Goal: Task Accomplishment & Management: Use online tool/utility

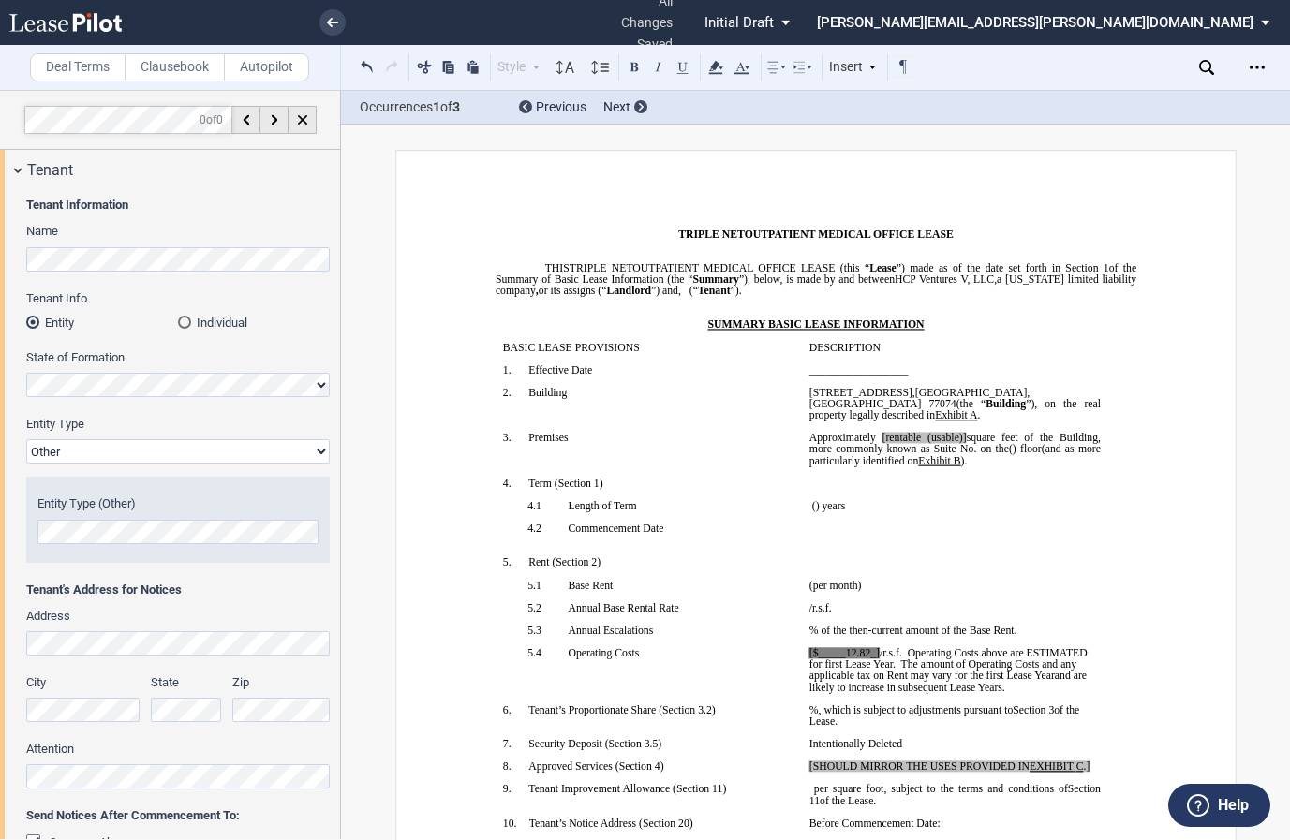
select select "triple net"
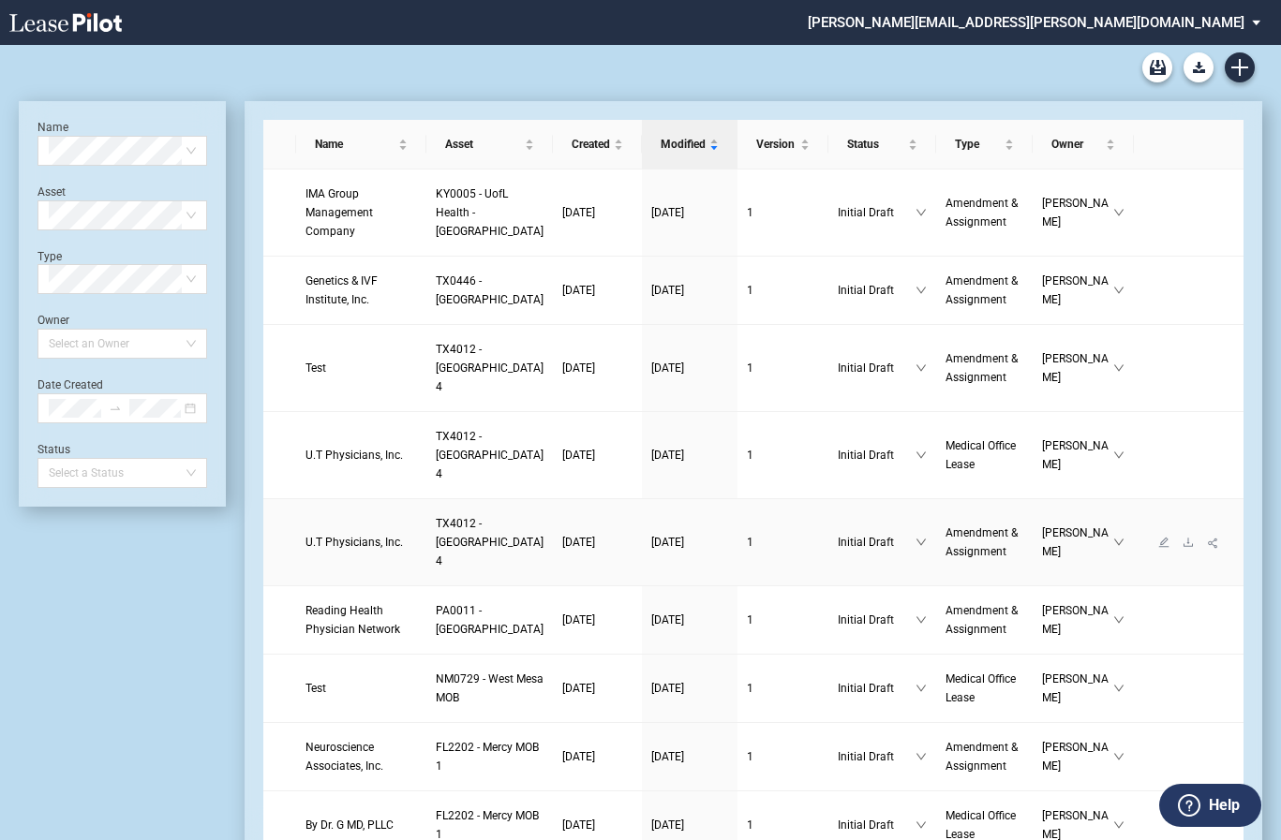
click at [936, 558] on td "Amendment & Assignment" at bounding box center [984, 542] width 96 height 87
click at [436, 568] on span "TX4012 - Southwest Plaza 4" at bounding box center [490, 542] width 108 height 51
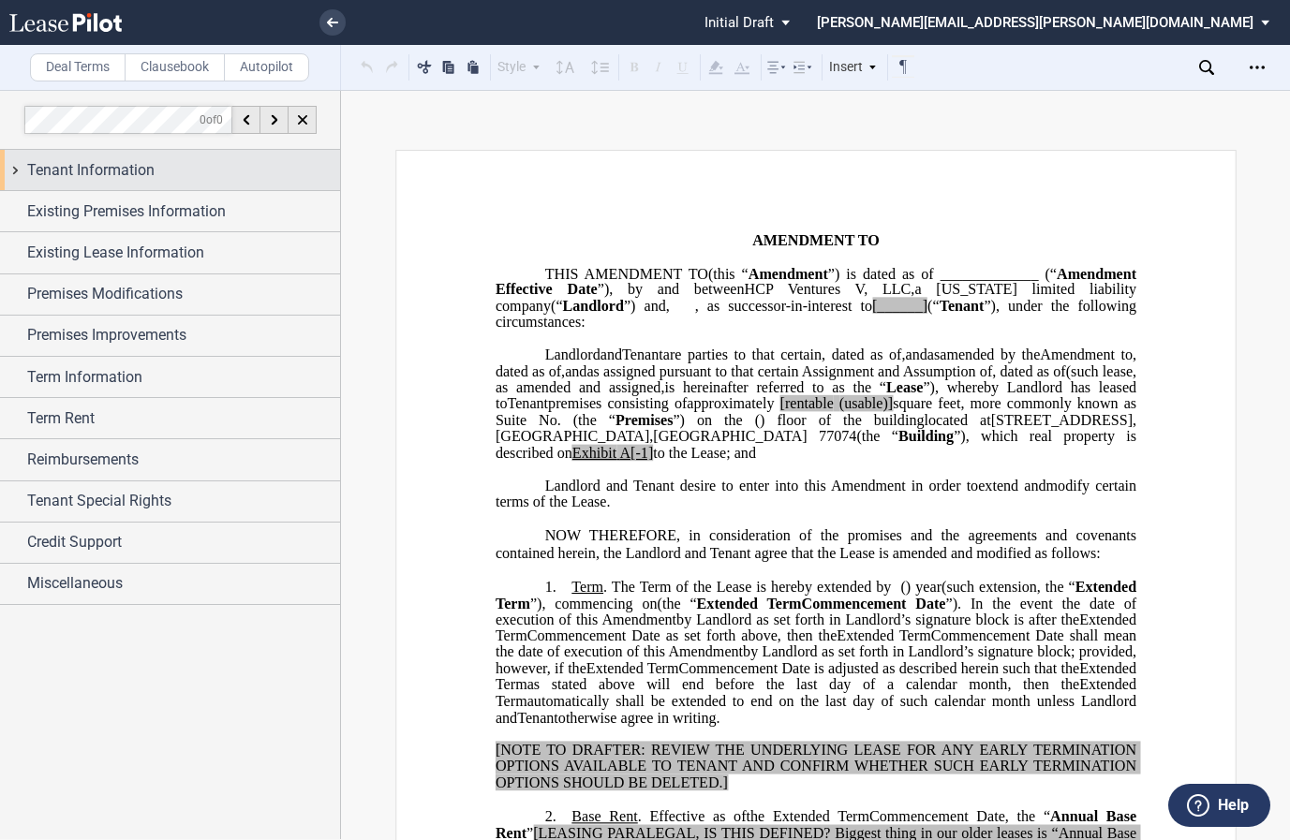
click at [17, 168] on div "Tenant Information" at bounding box center [170, 170] width 340 height 40
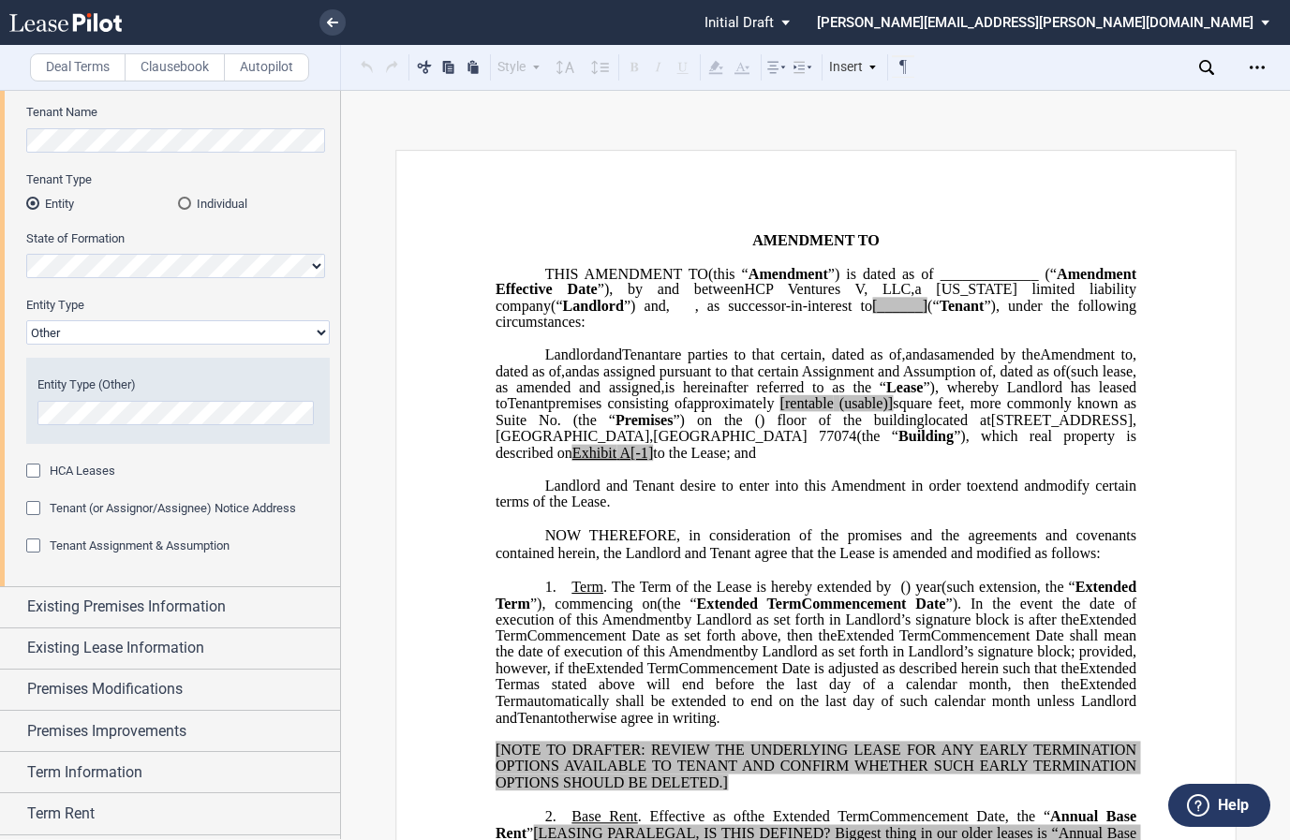
scroll to position [280, 0]
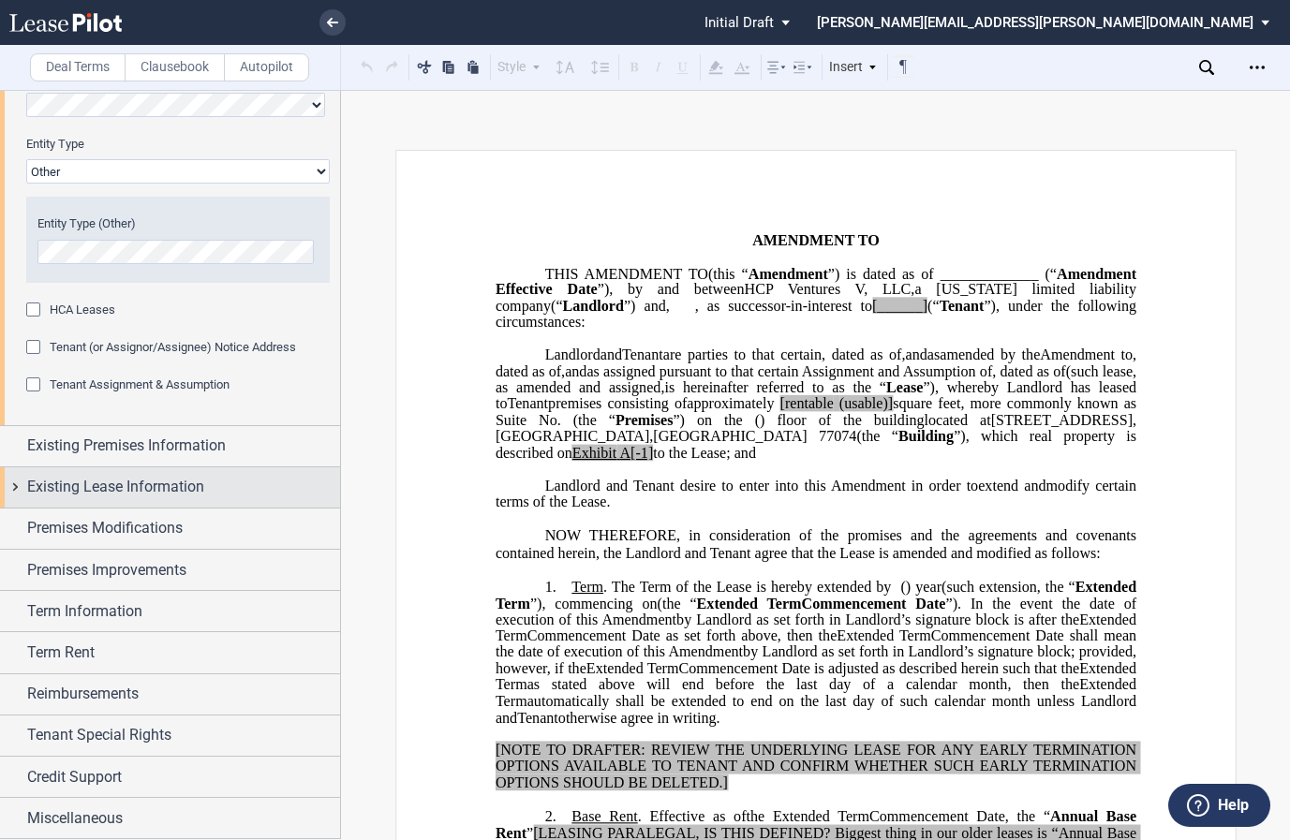
click at [15, 485] on div "Existing Lease Information" at bounding box center [170, 488] width 340 height 40
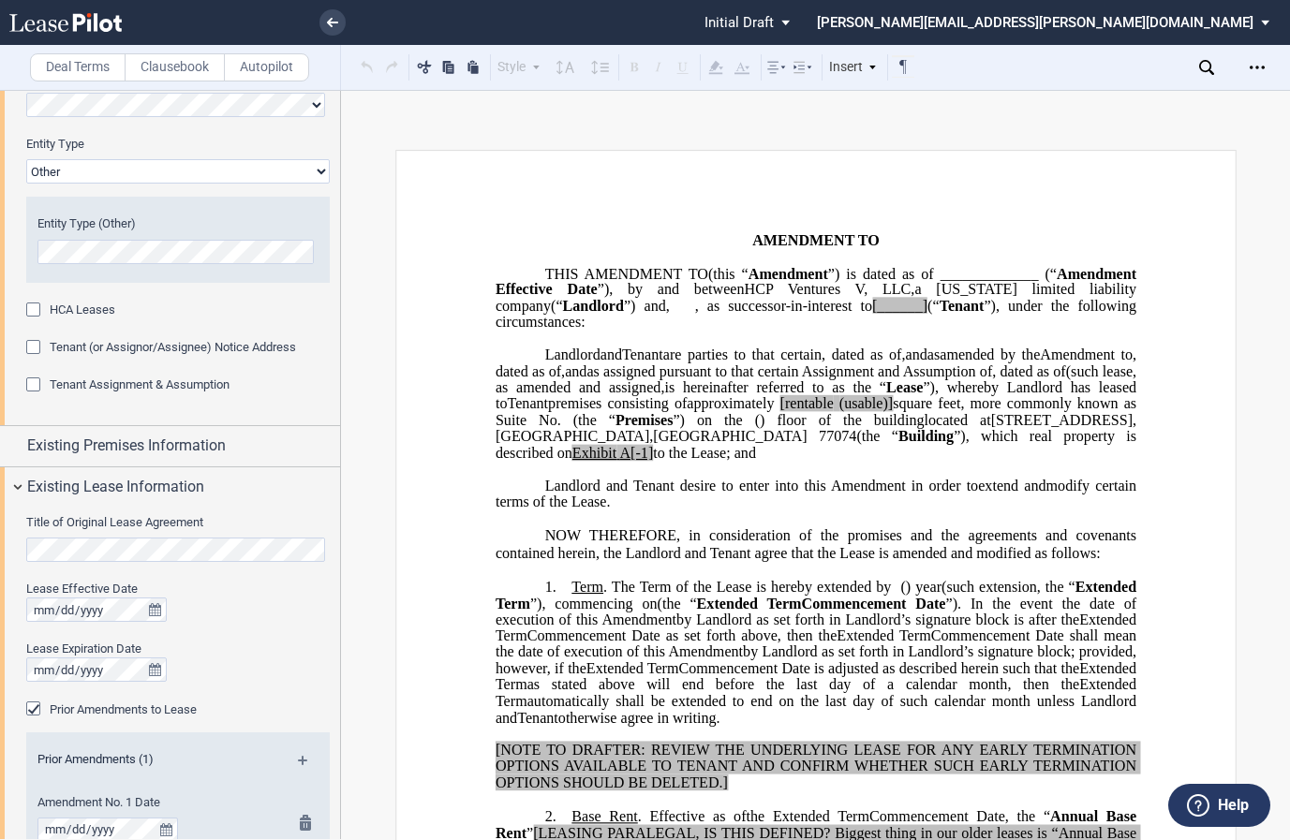
scroll to position [655, 0]
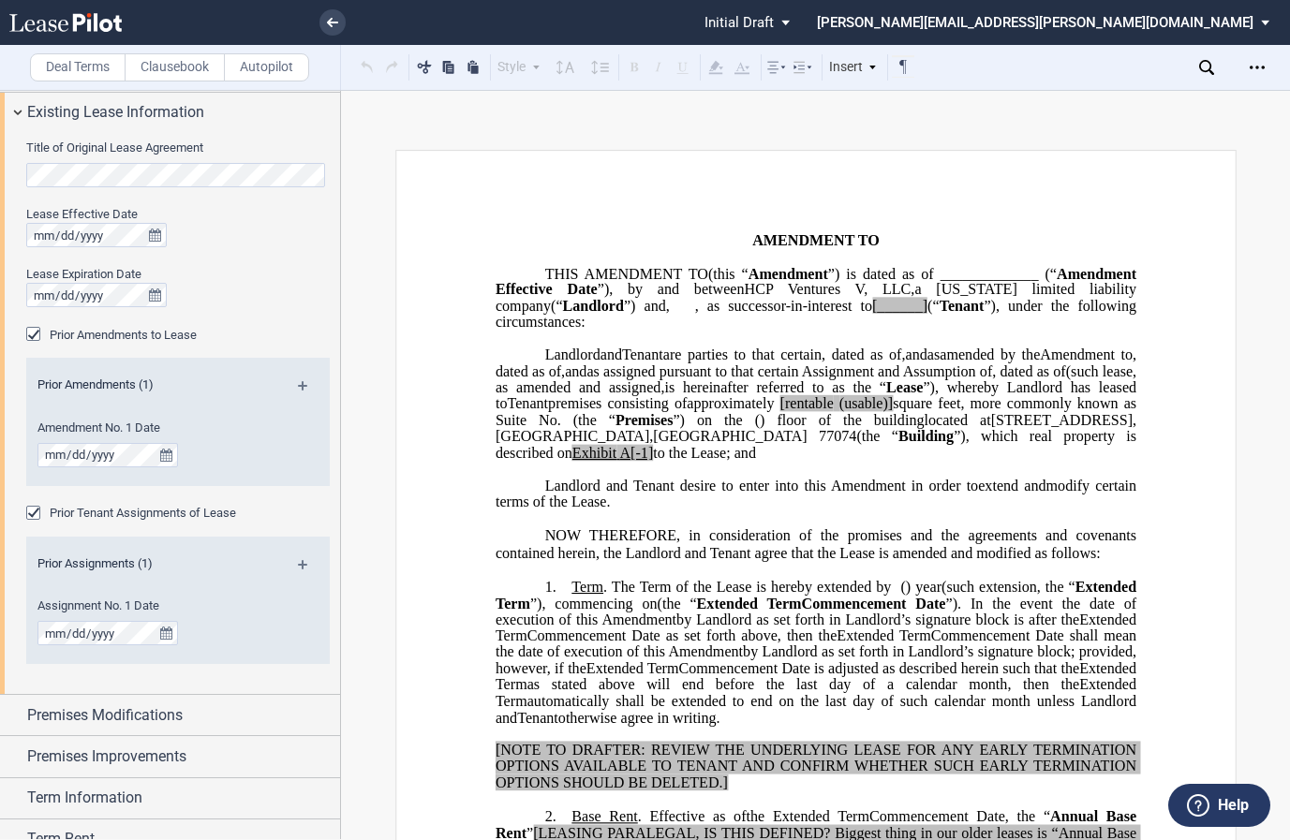
click at [301, 383] on md-icon at bounding box center [310, 392] width 25 height 22
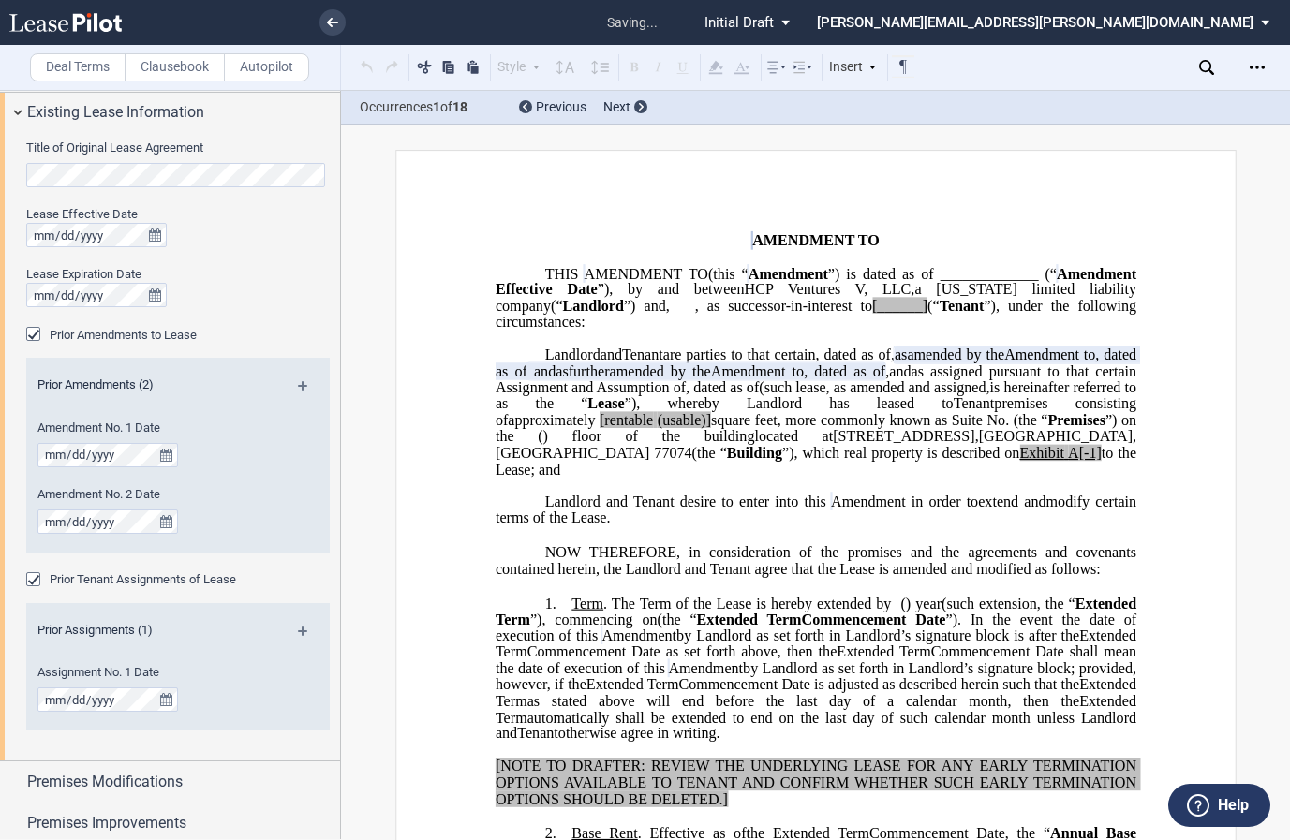
click at [301, 383] on md-icon at bounding box center [310, 392] width 25 height 22
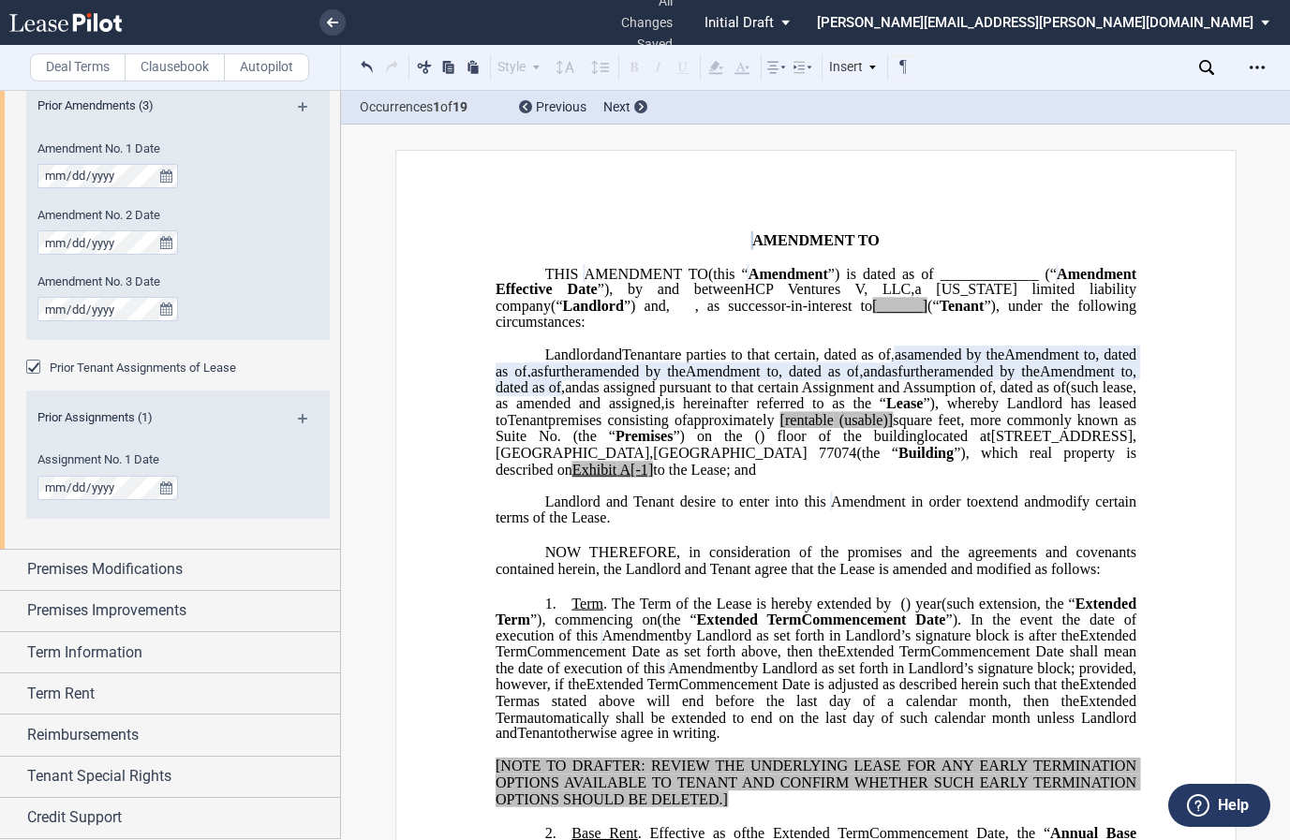
scroll to position [936, 0]
click at [18, 573] on div "Premises Modifications" at bounding box center [170, 568] width 340 height 40
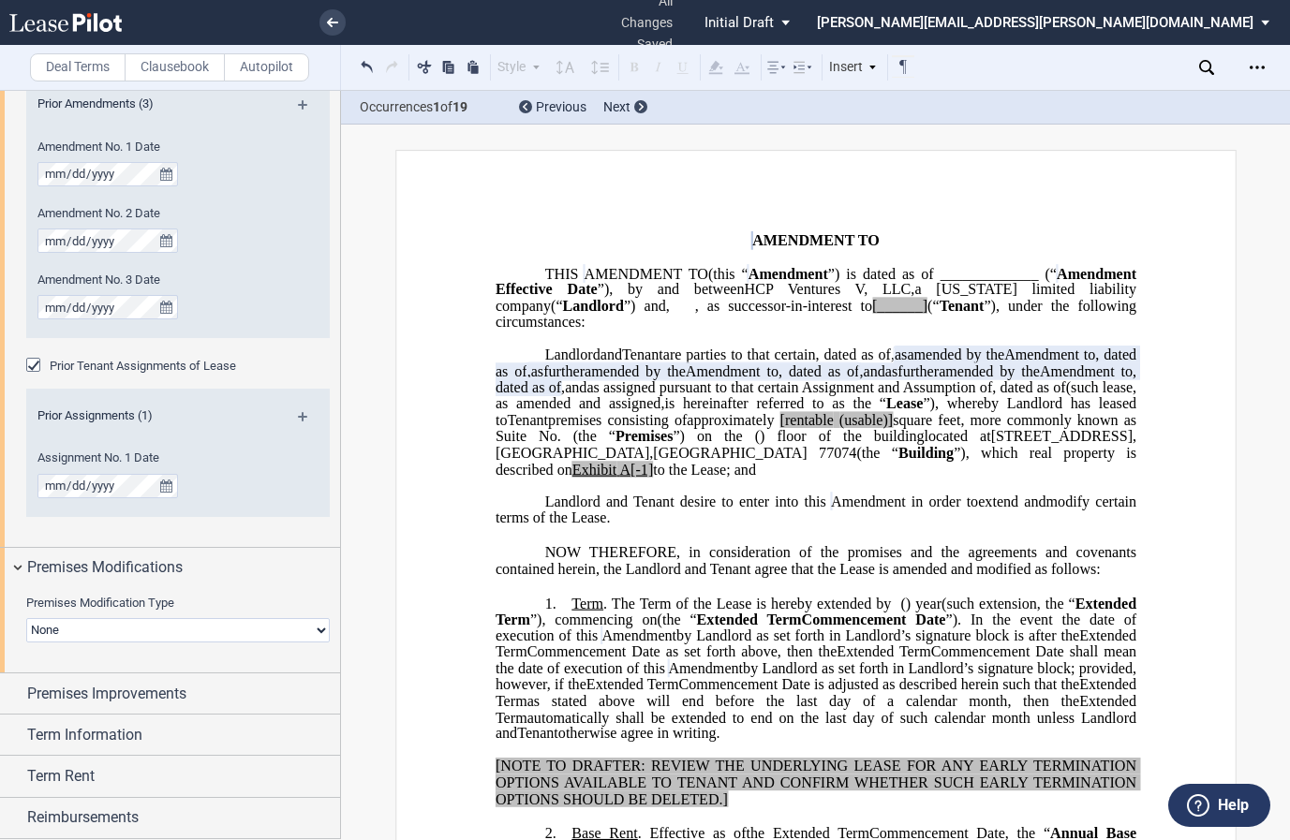
click at [106, 636] on select "None Expansion Relocation" at bounding box center [178, 630] width 304 height 24
click at [142, 543] on div "Title of Original Lease Agreement Lease Effective Date Lease Expiration Date Pr…" at bounding box center [170, 199] width 340 height 695
click at [26, 564] on div "Premises Modifications" at bounding box center [170, 568] width 340 height 40
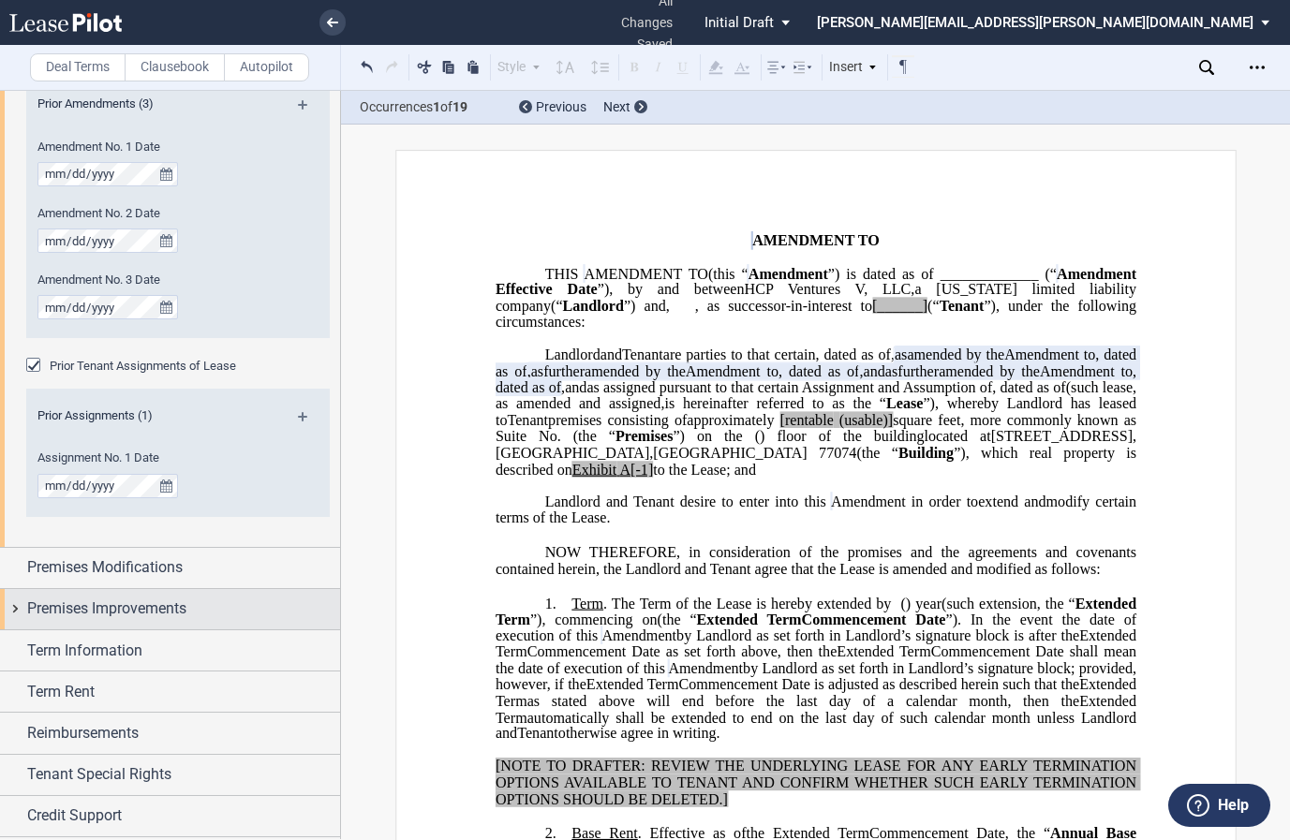
click at [16, 612] on div "Premises Improvements" at bounding box center [170, 609] width 340 height 40
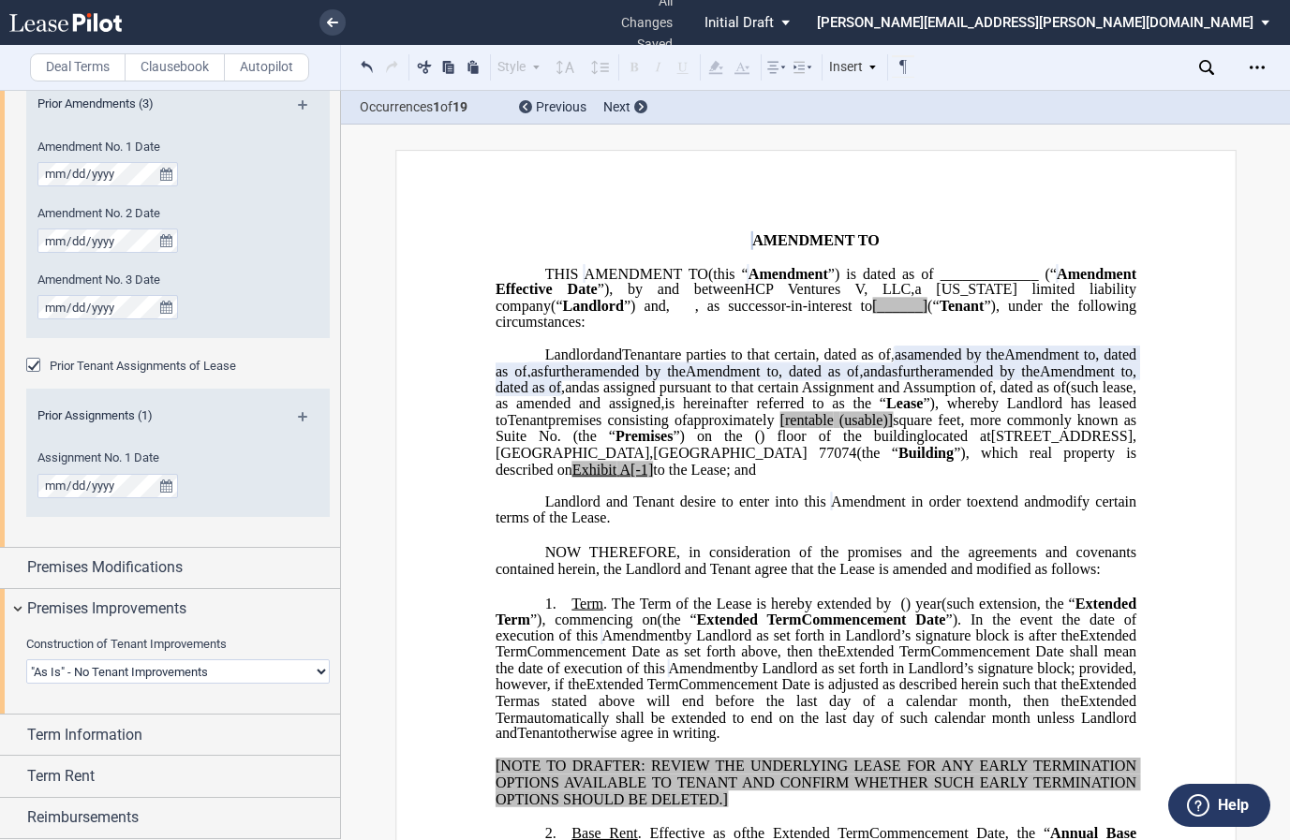
scroll to position [1060, 0]
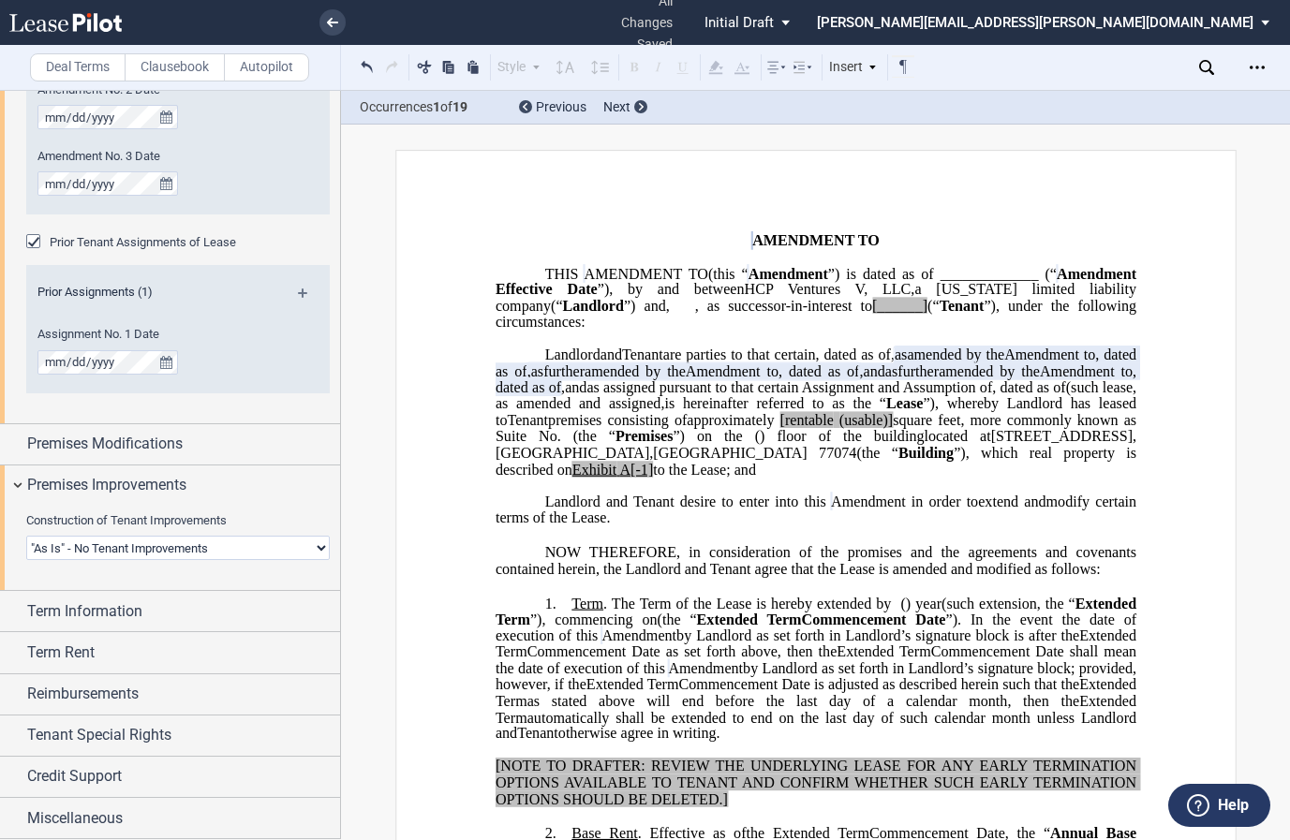
click at [206, 547] on select "Landlord Constructs Tenant Improvements Tenant Constructs Tenant Improvements "…" at bounding box center [178, 548] width 304 height 24
select select "landlord"
click at [26, 536] on select "Landlord Constructs Tenant Improvements Tenant Constructs Tenant Improvements "…" at bounding box center [178, 548] width 304 height 24
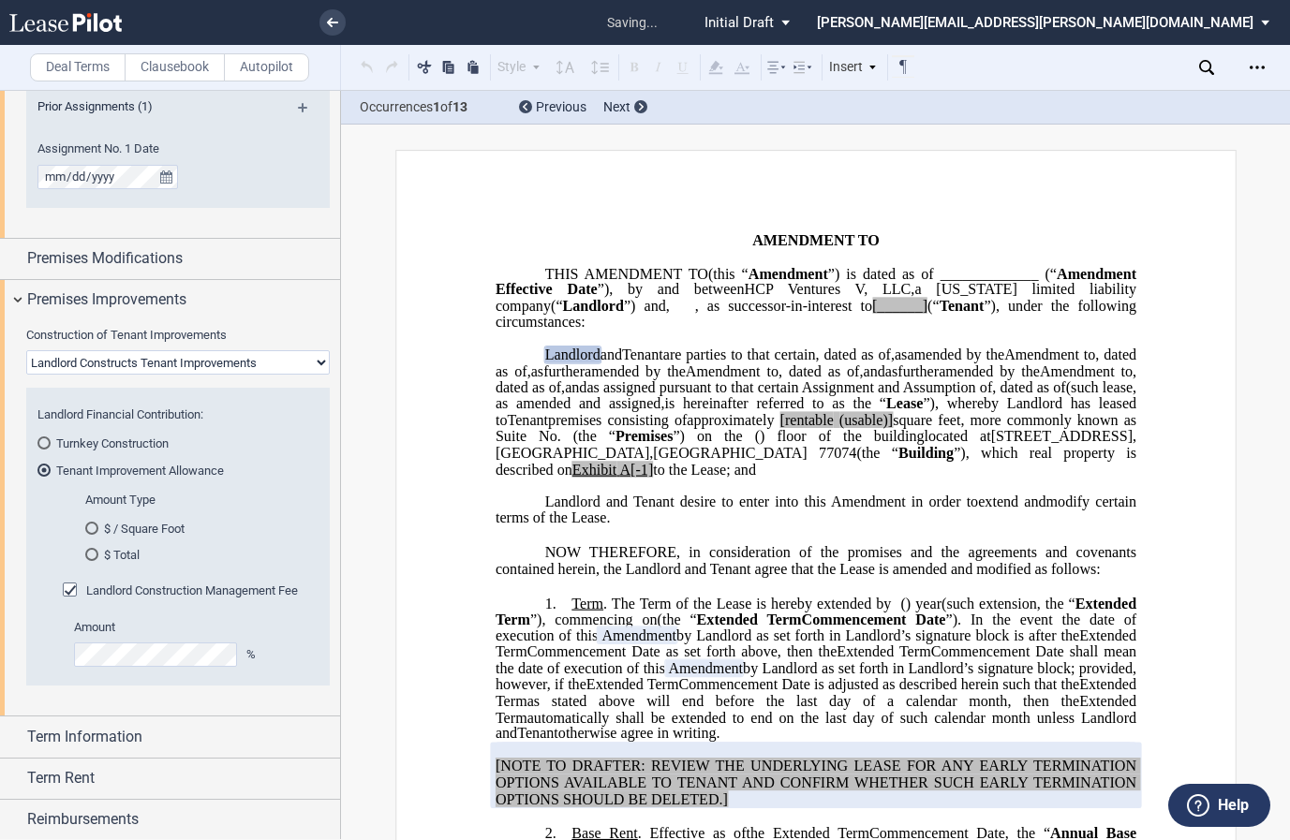
scroll to position [1247, 0]
click at [89, 524] on div "$ / Square Foot" at bounding box center [91, 526] width 13 height 13
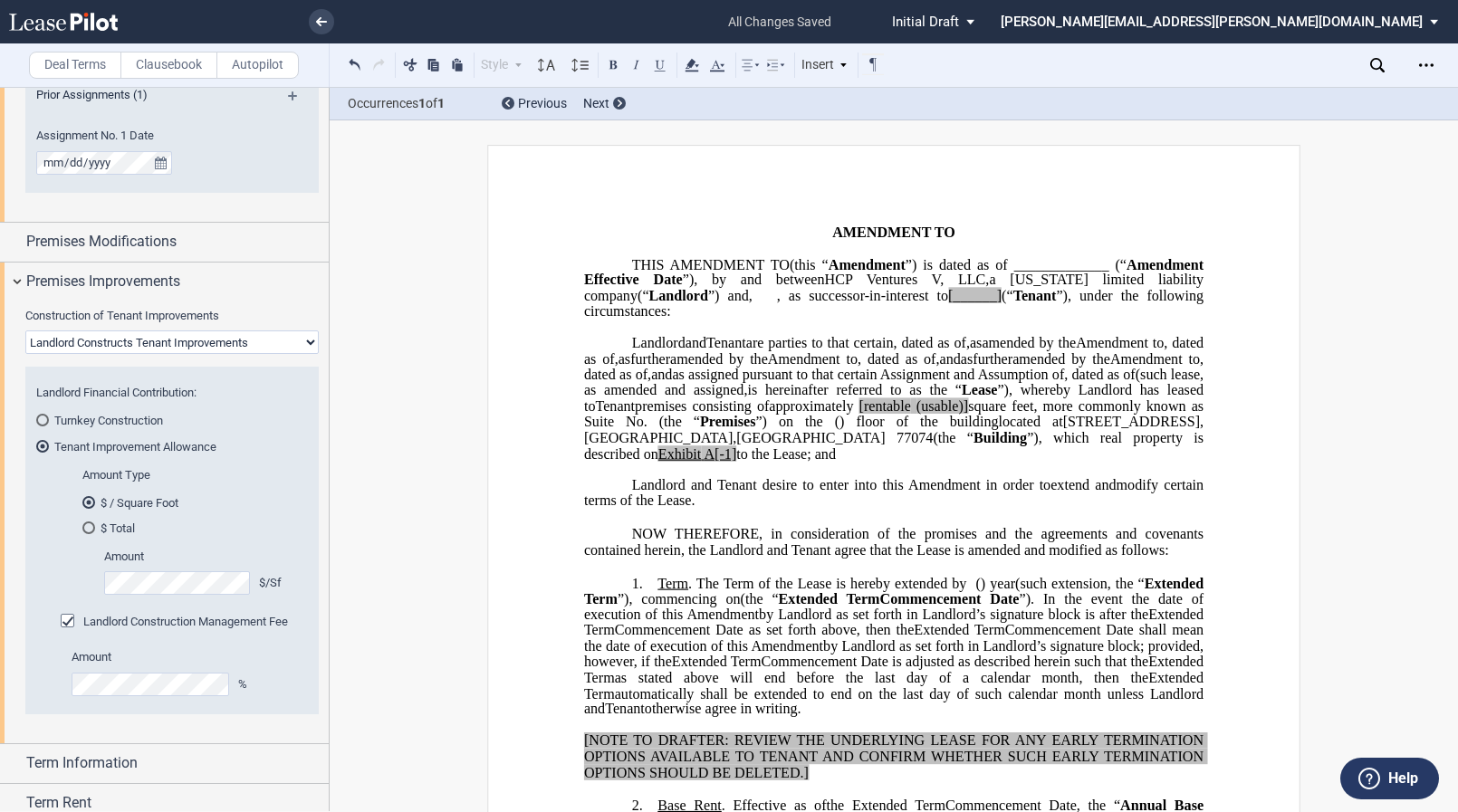
scroll to position [1385, 0]
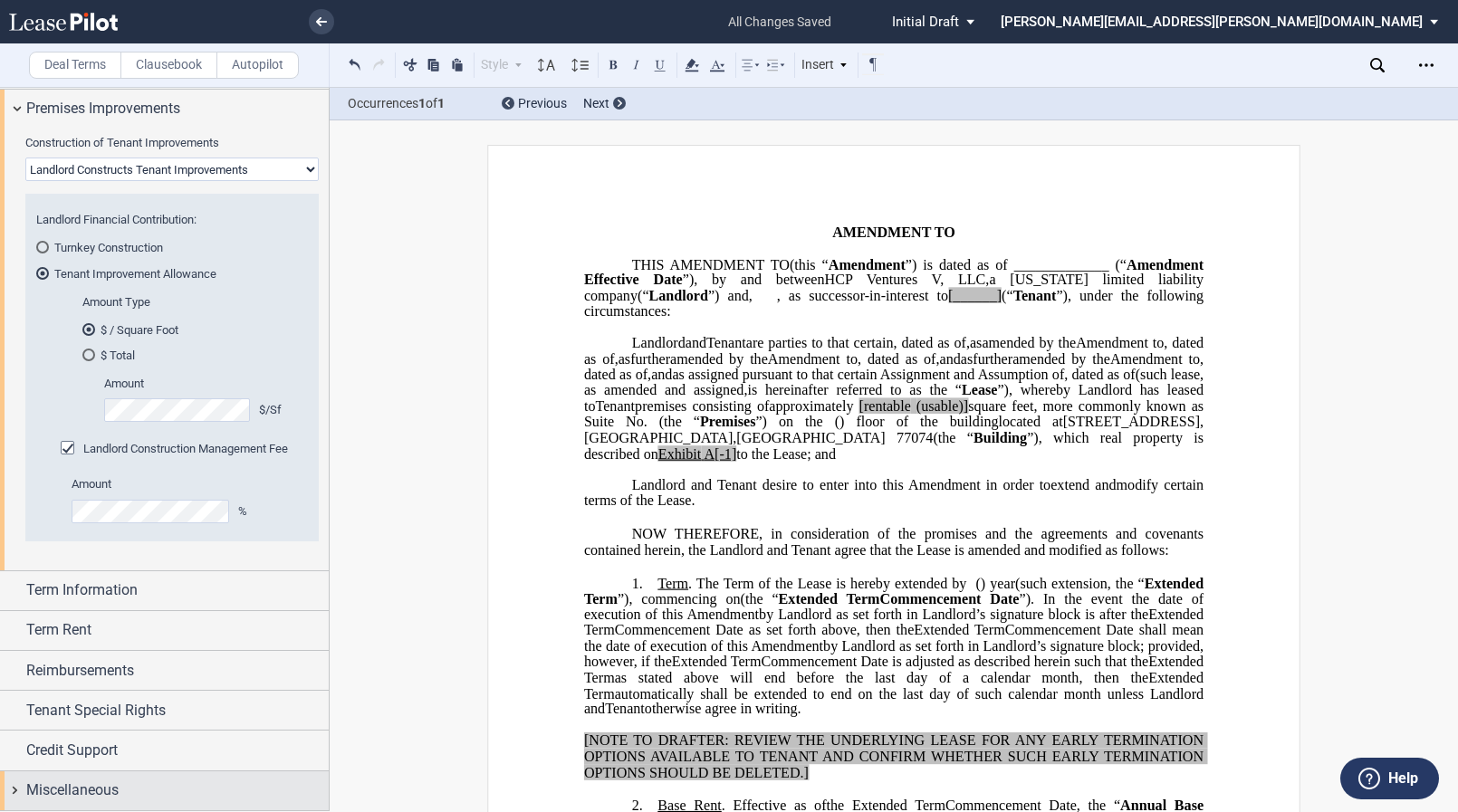
click at [14, 791] on div "Miscellaneous" at bounding box center [164, 791] width 329 height 39
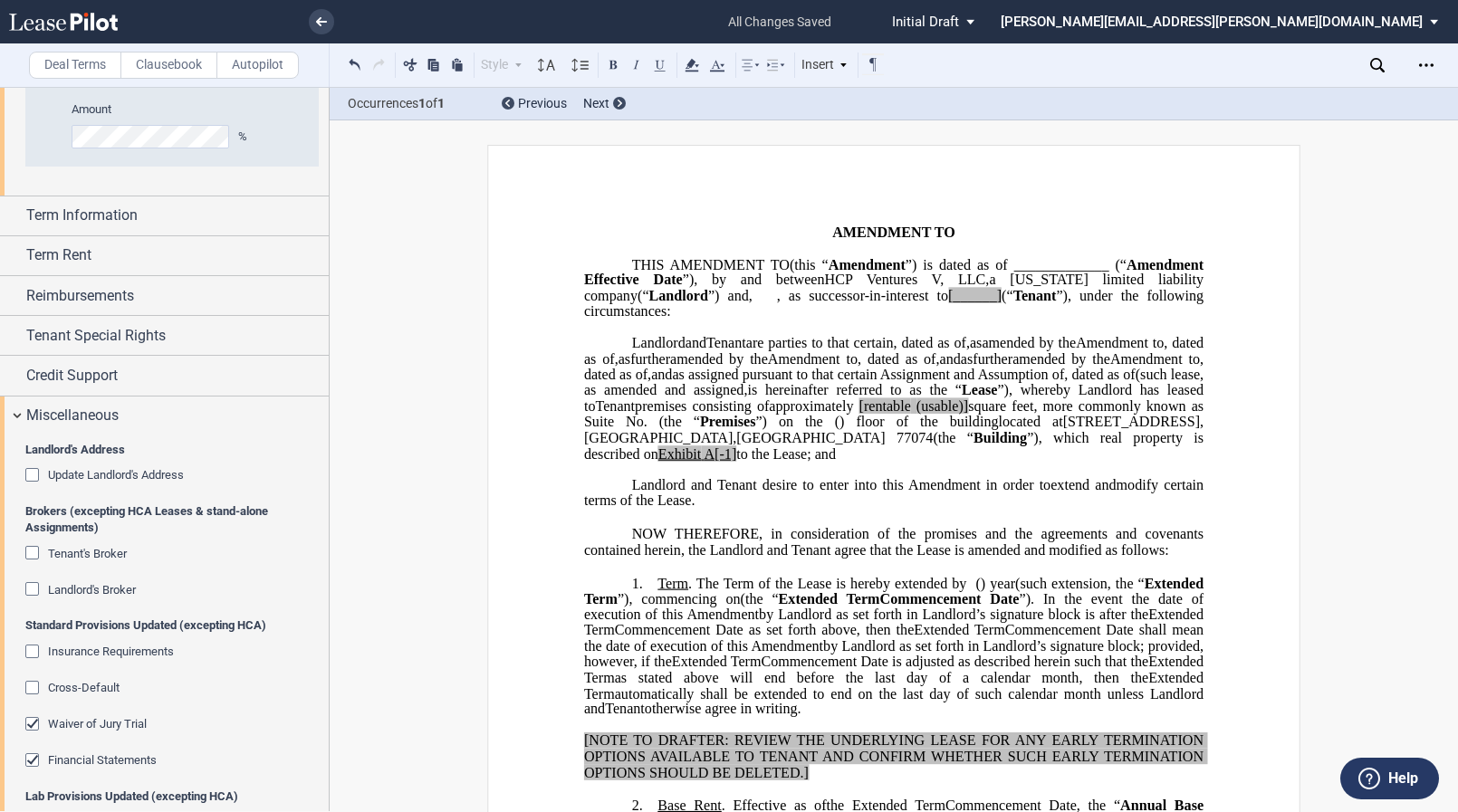
scroll to position [1754, 0]
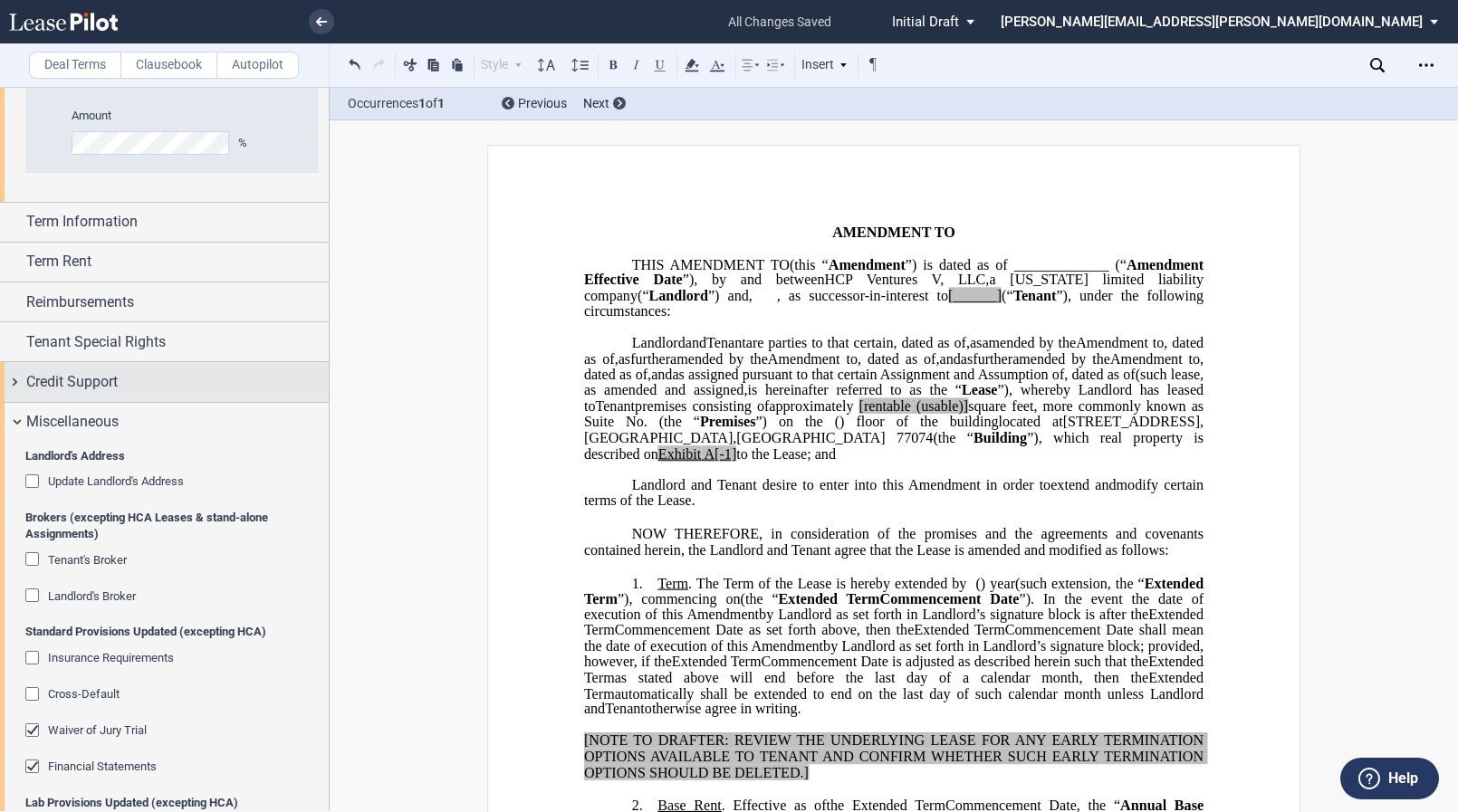
click at [13, 381] on div "Credit Support" at bounding box center [164, 382] width 329 height 39
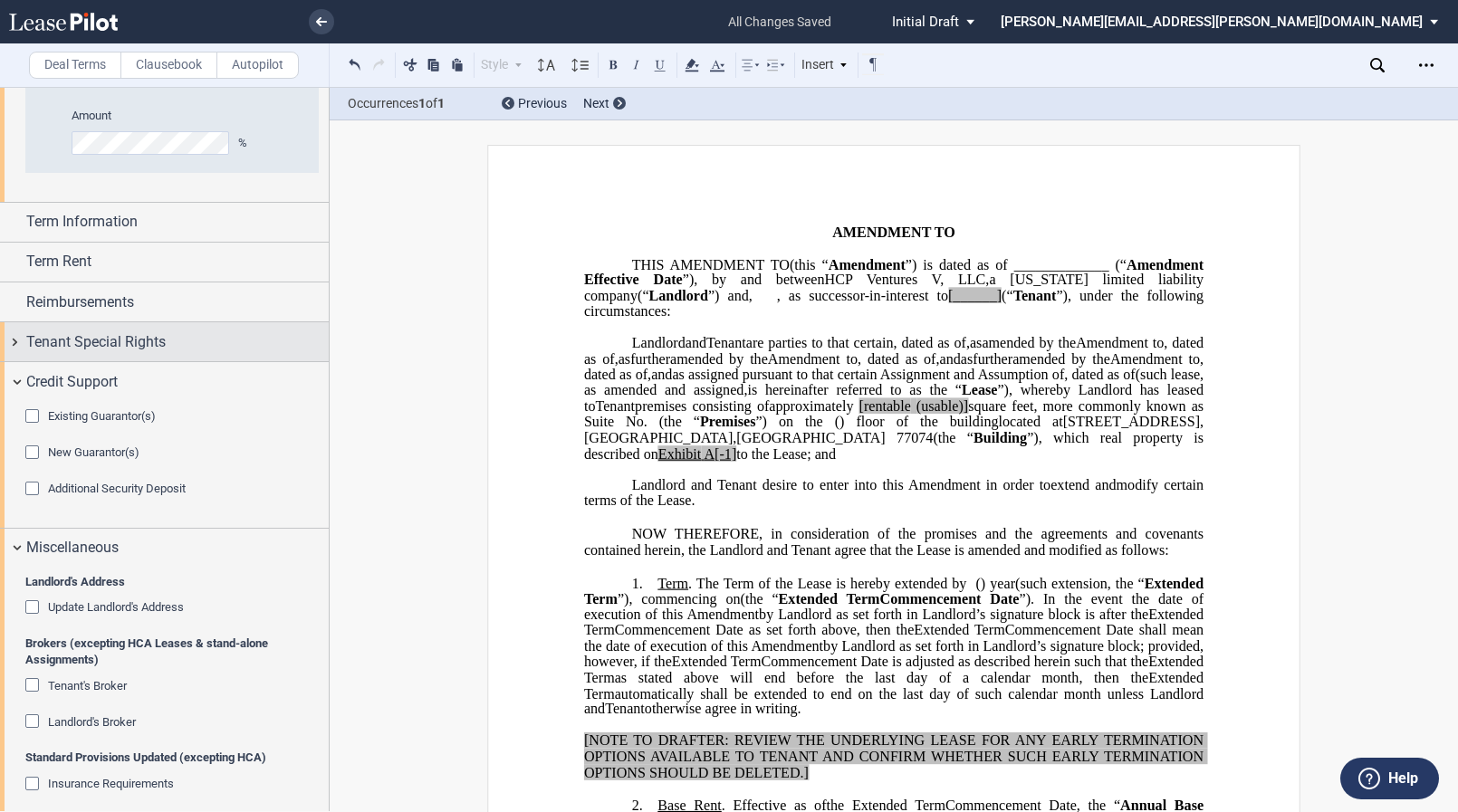
click at [12, 346] on div "Tenant Special Rights" at bounding box center [164, 342] width 329 height 39
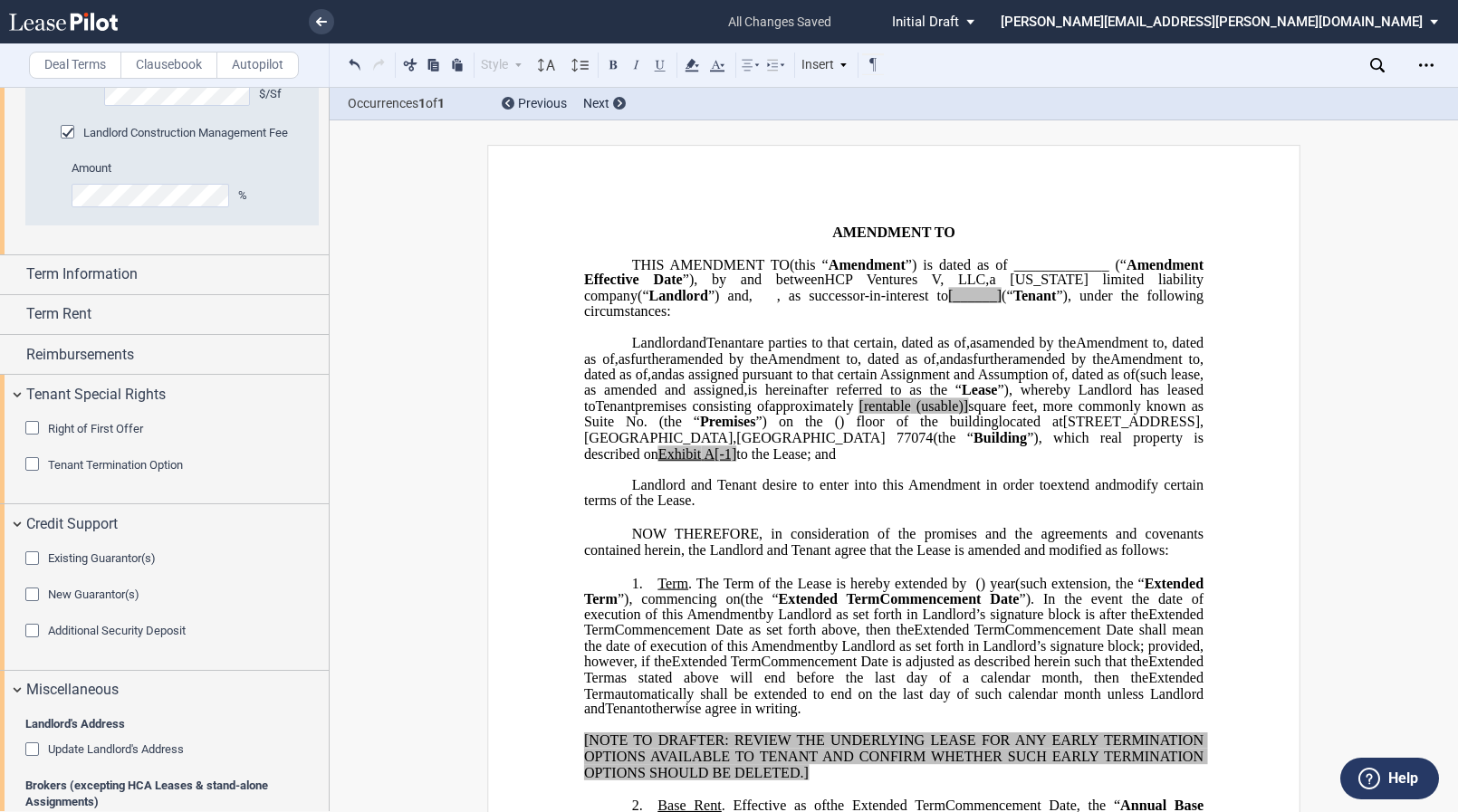
scroll to position [1697, 0]
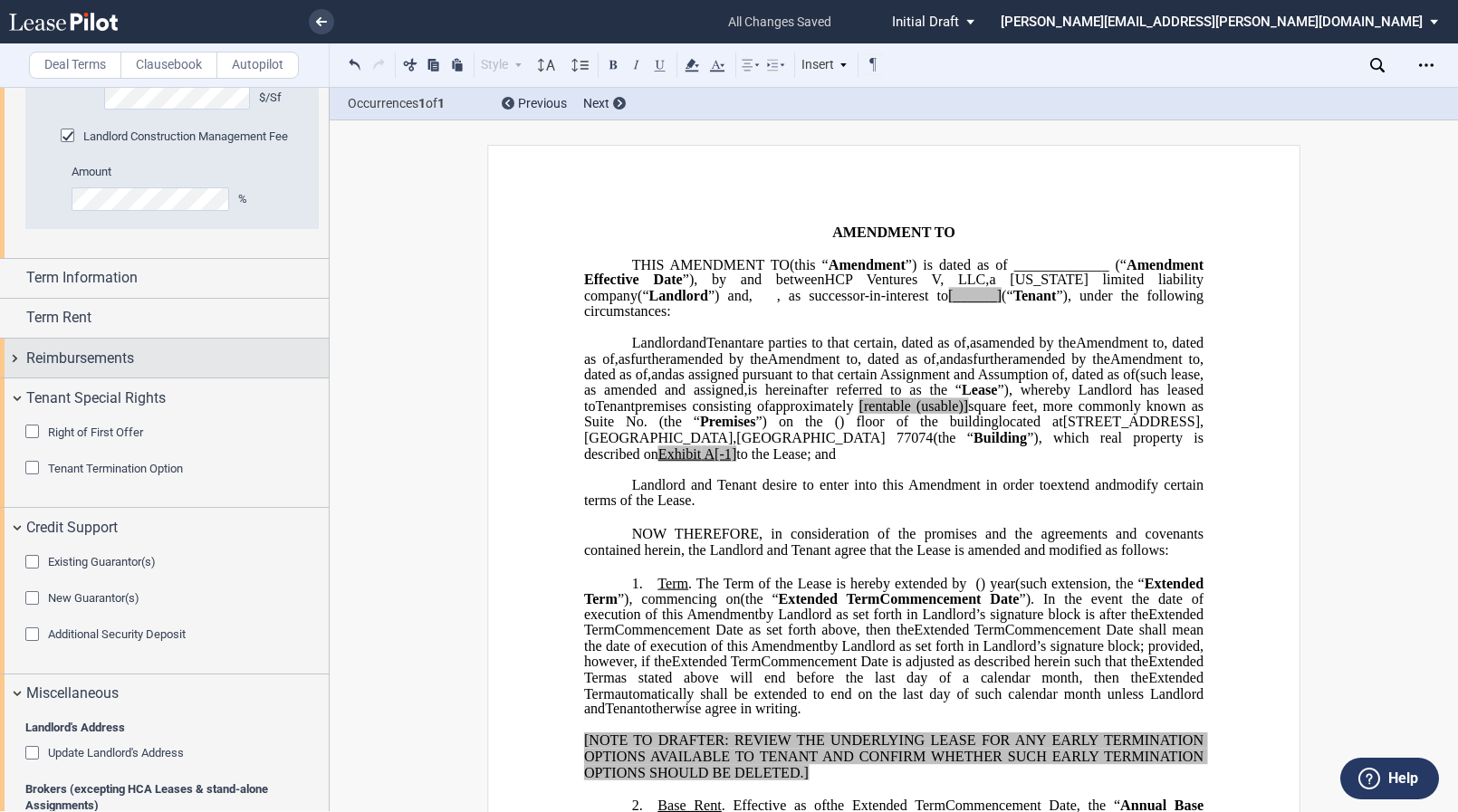
click at [16, 362] on div "Reimbursements" at bounding box center [164, 358] width 329 height 39
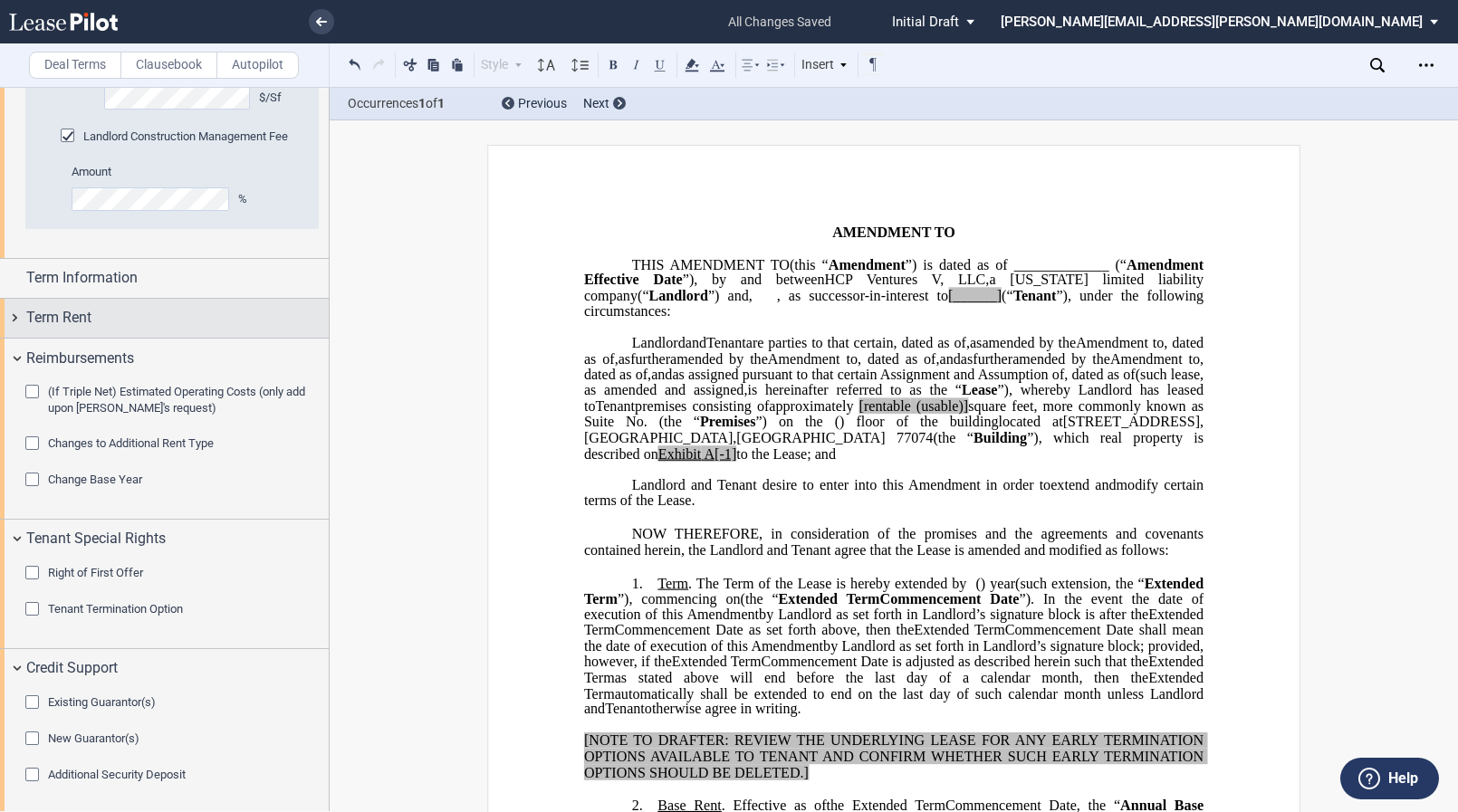
click at [18, 316] on div "Term Rent" at bounding box center [164, 318] width 329 height 39
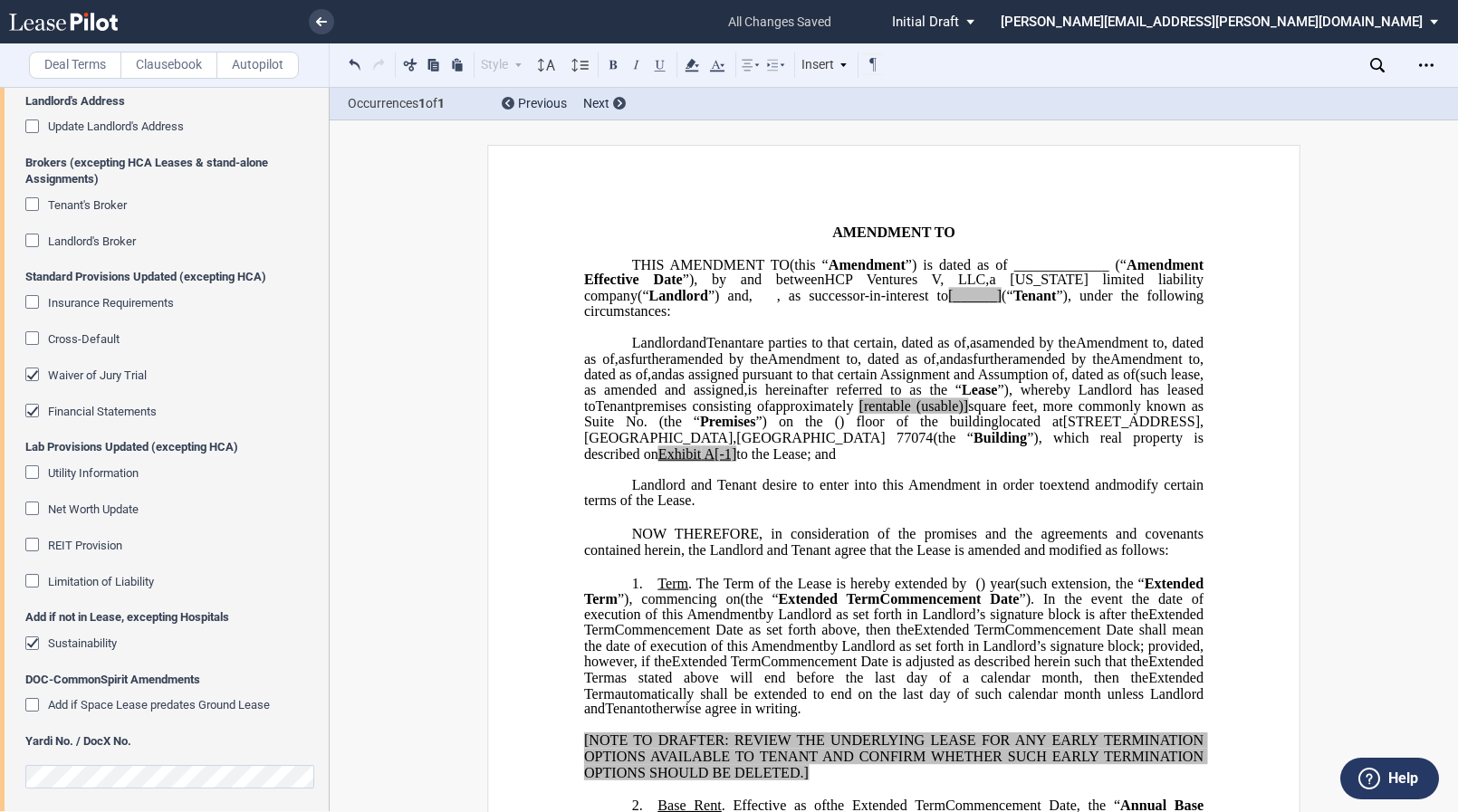
scroll to position [2610, 0]
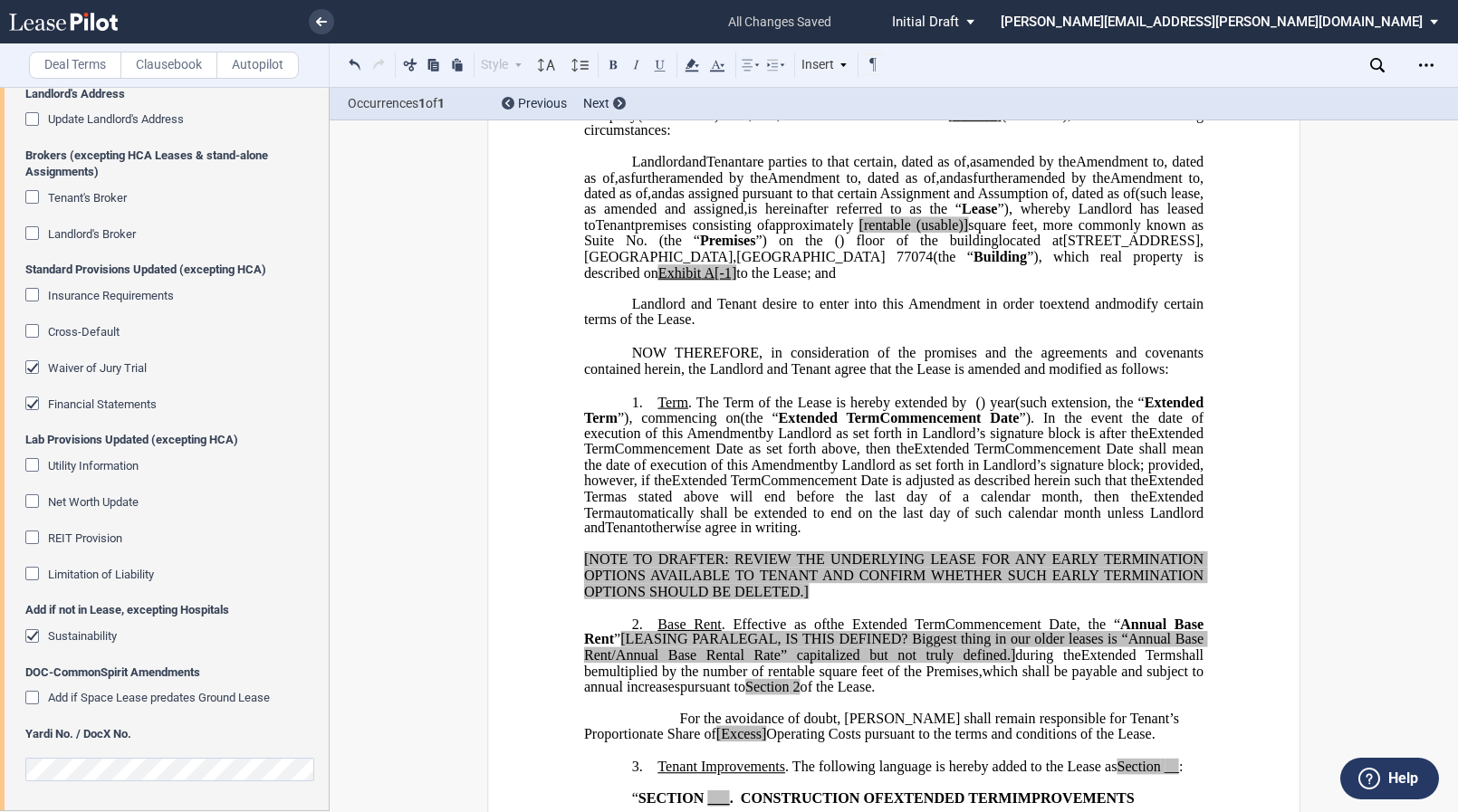
scroll to position [0, 0]
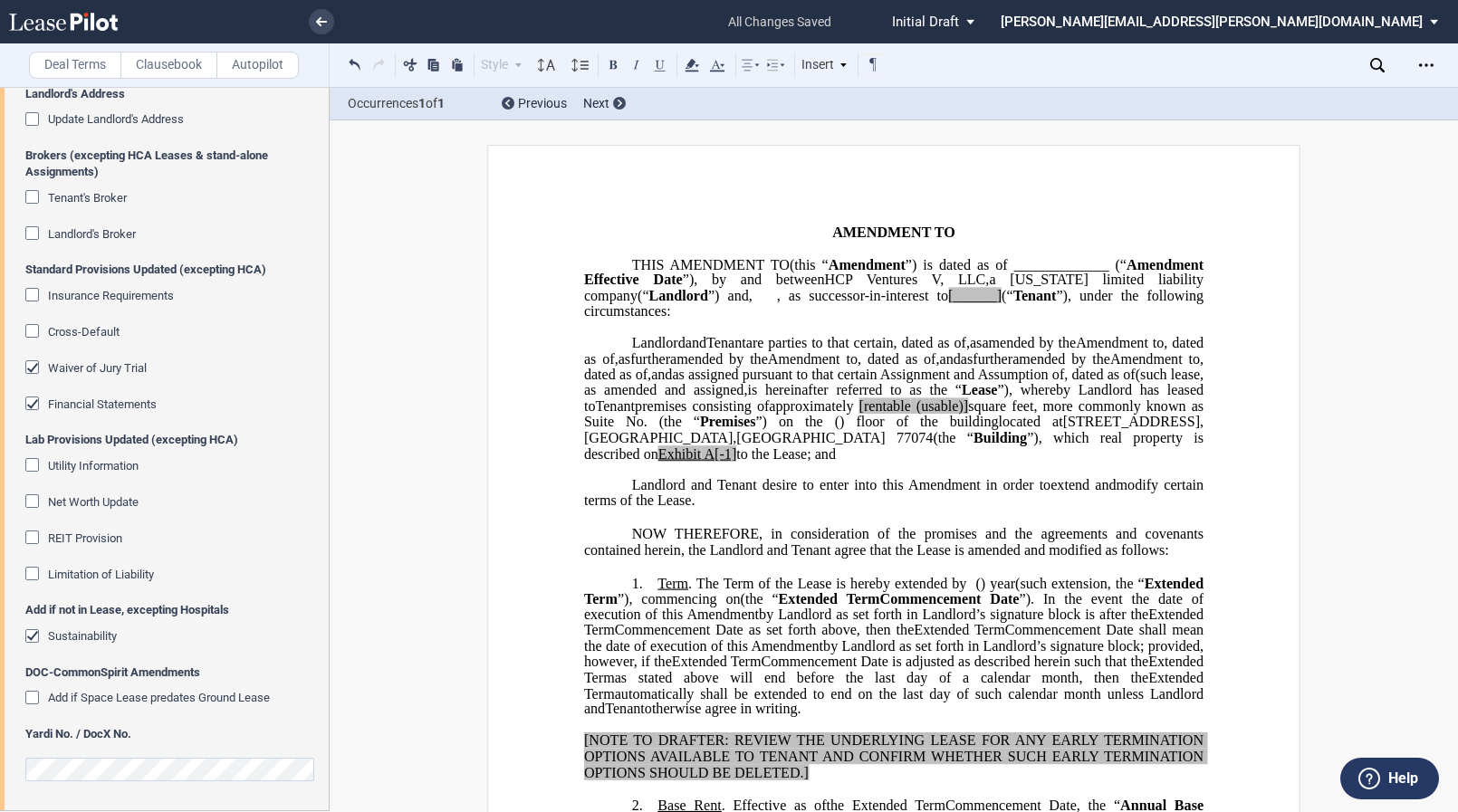
click at [962, 398] on span "is hereinafter referred to as the “" at bounding box center [855, 390] width 215 height 16
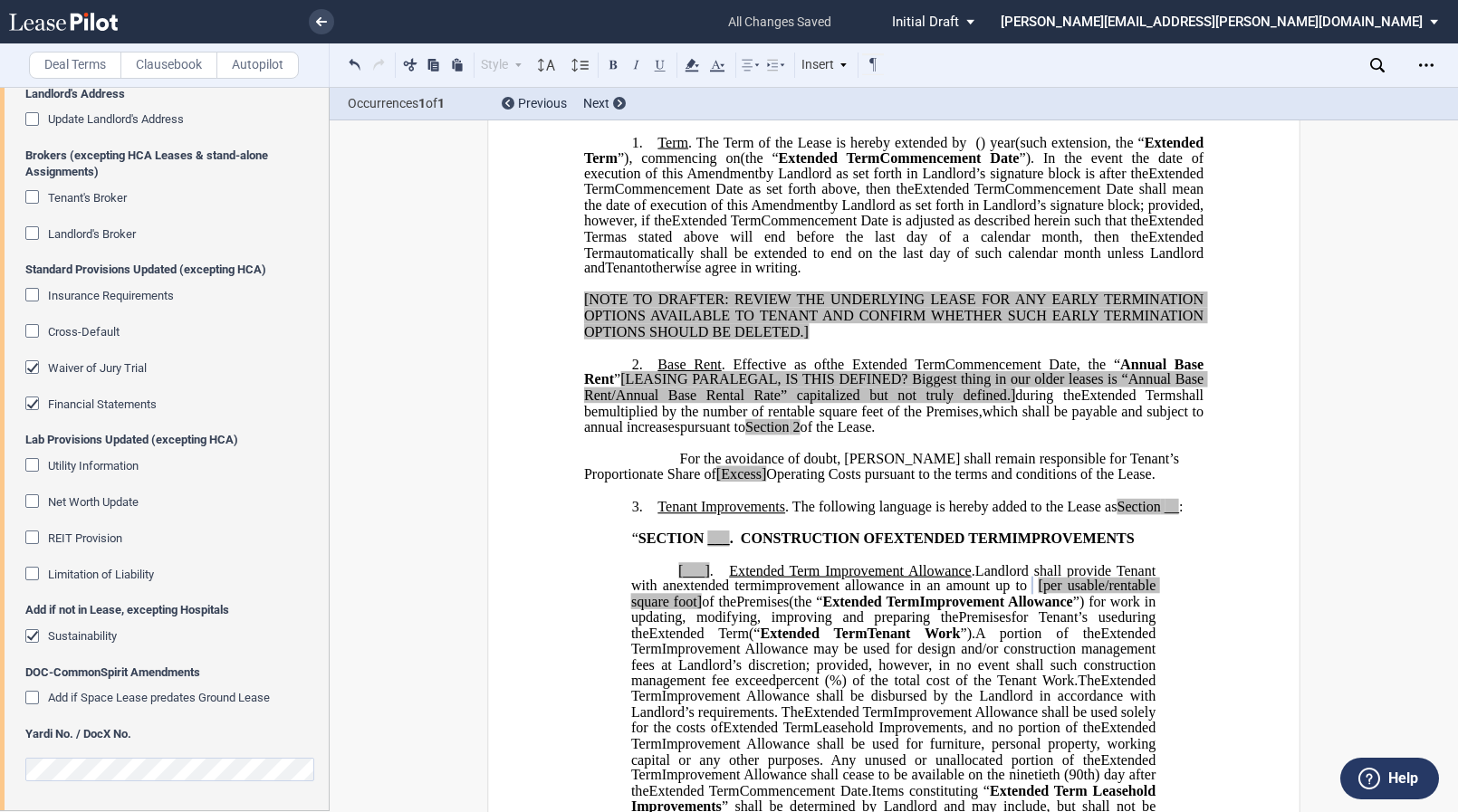
scroll to position [452, 0]
